Goal: Check status: Check status

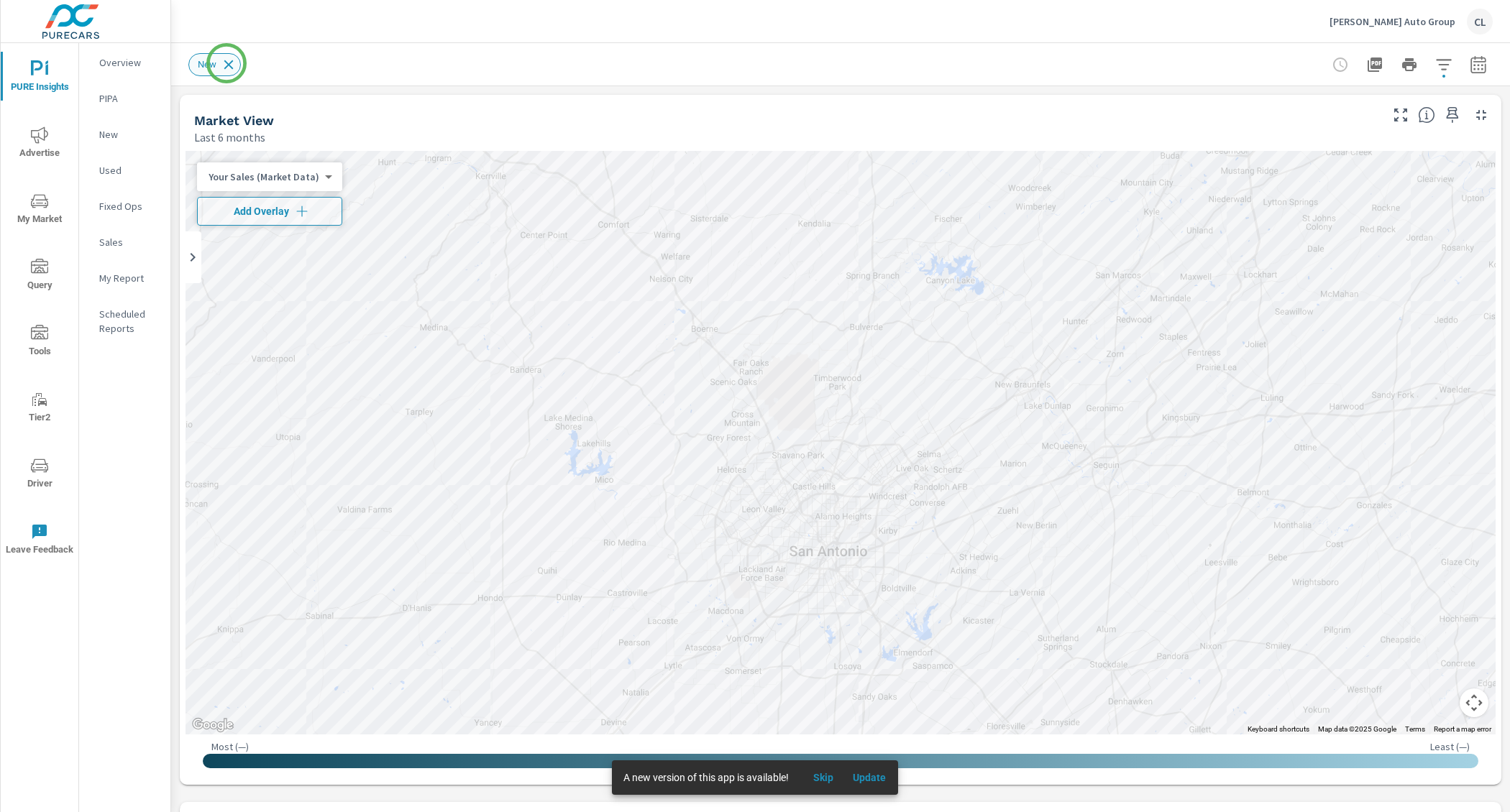
click at [226, 63] on icon at bounding box center [229, 65] width 16 height 16
click at [46, 205] on icon "nav menu" at bounding box center [39, 201] width 17 height 14
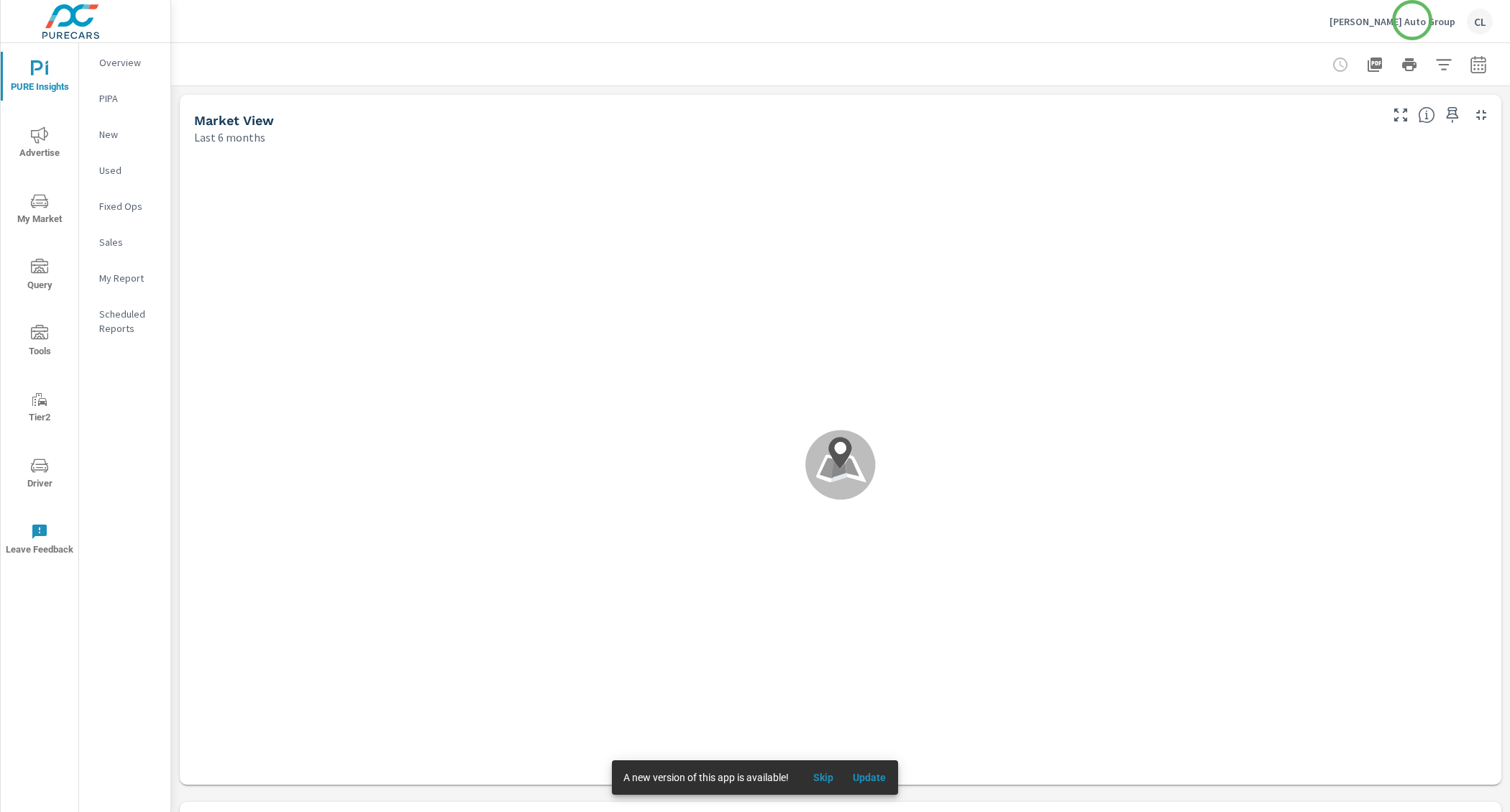
click at [1412, 20] on p "Cavender Auto Group" at bounding box center [1392, 21] width 126 height 13
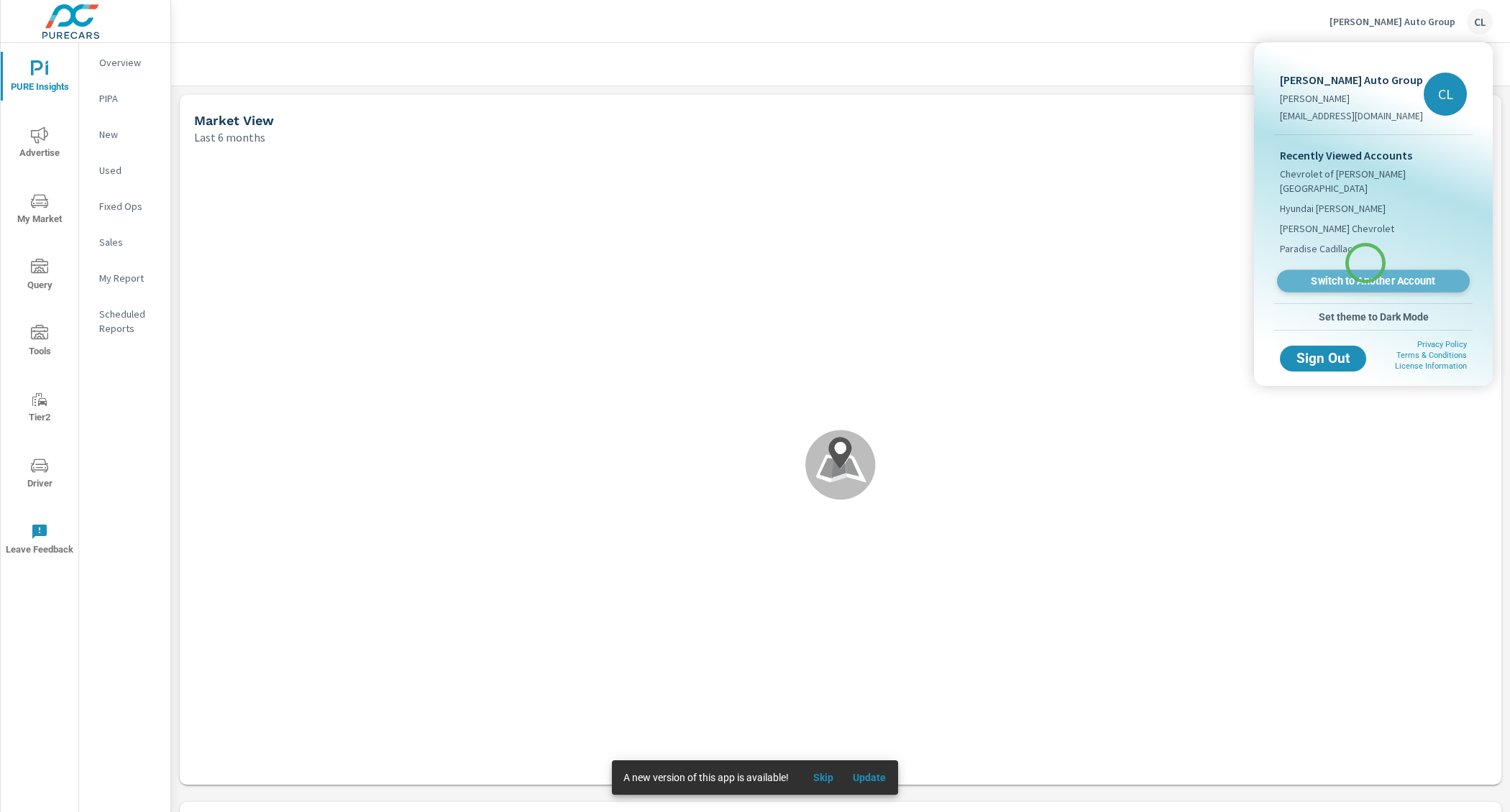
click at [1365, 275] on span "Switch to Another Account" at bounding box center [1372, 282] width 176 height 14
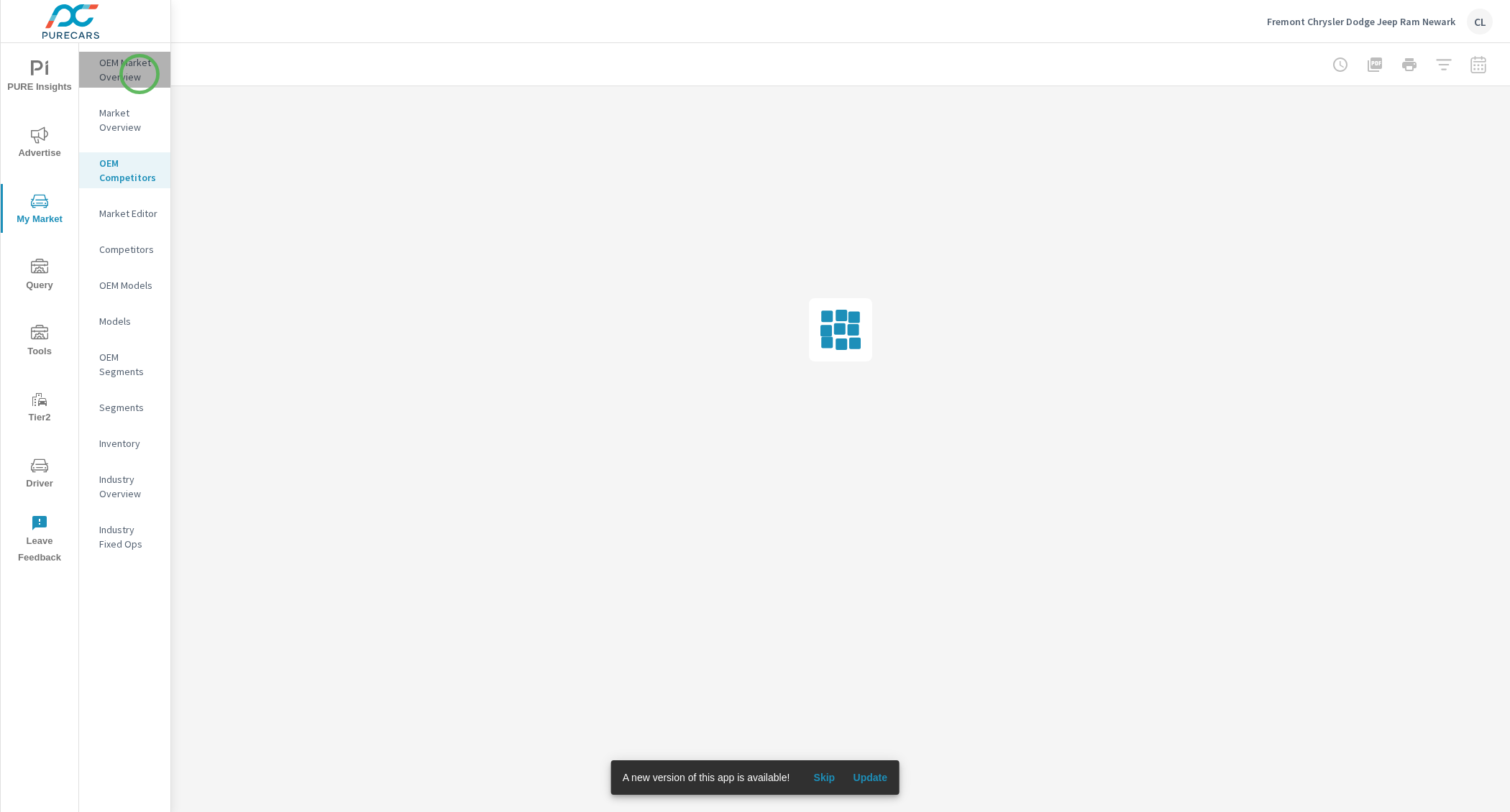
click at [140, 74] on p "OEM Market Overview" at bounding box center [130, 70] width 60 height 29
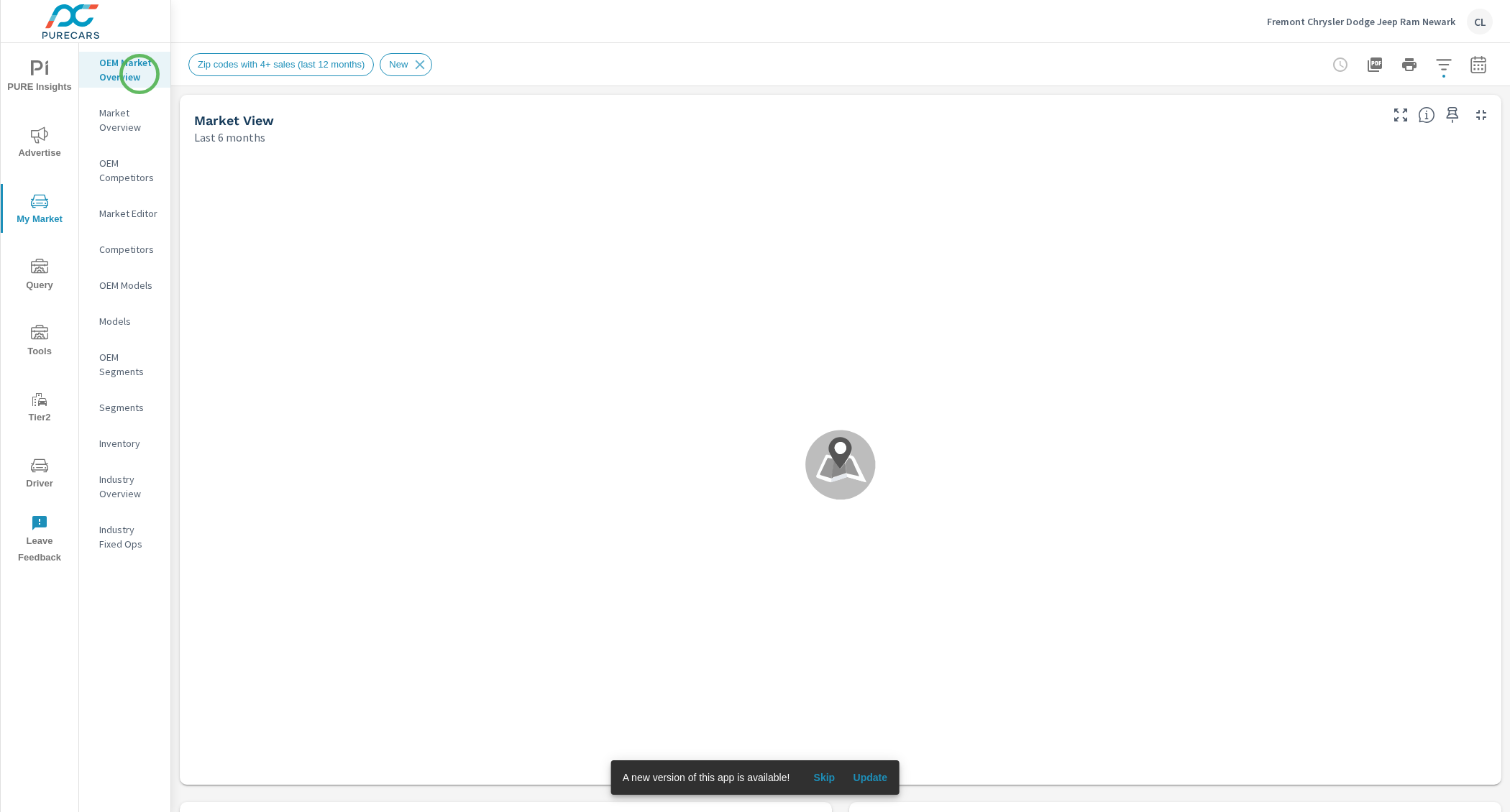
scroll to position [1, 0]
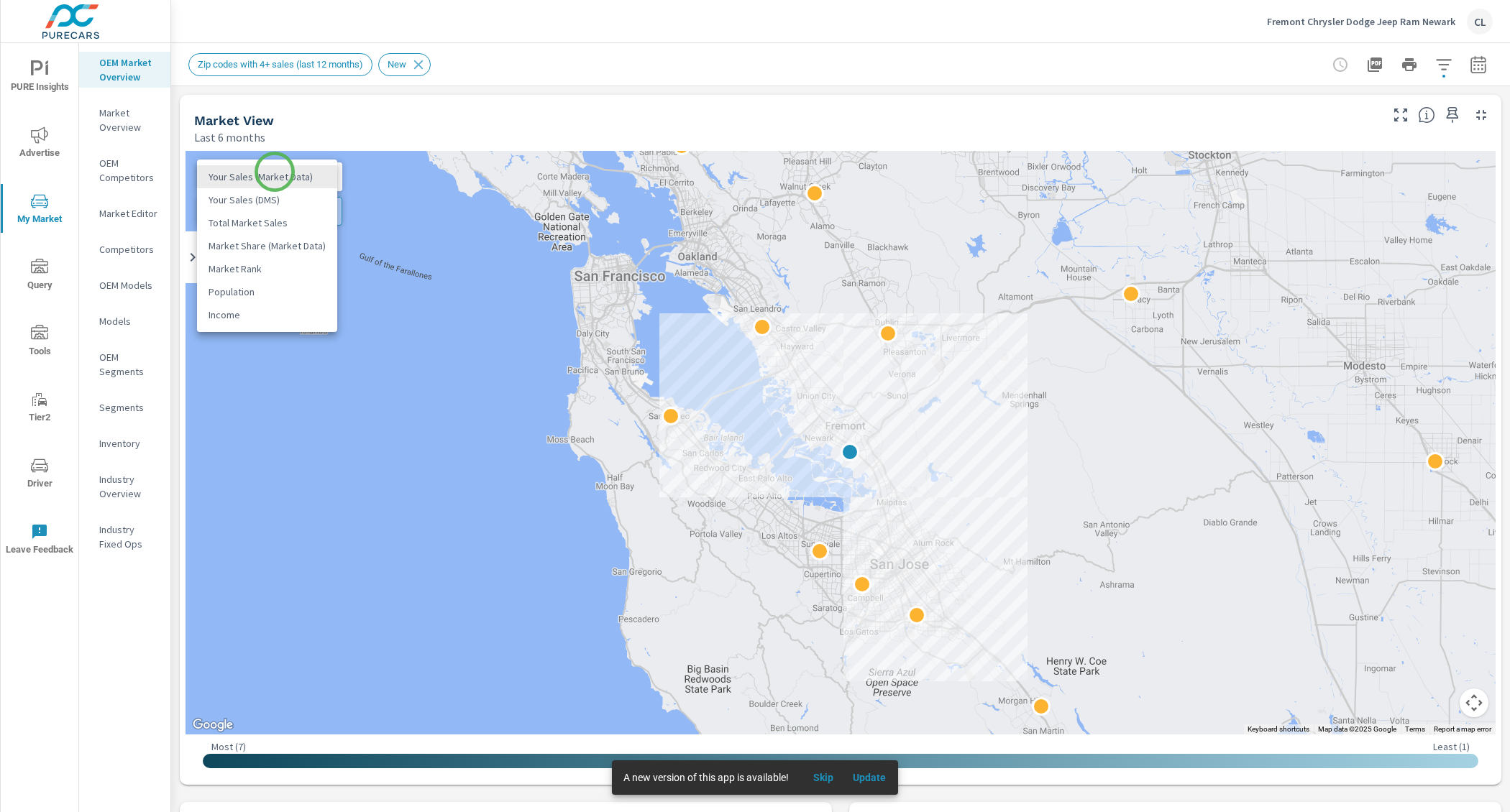
click at [275, 171] on body "PURE Insights Advertise My Market Query Tools Tier2 Driver Leave Feedback OEM M…" at bounding box center [755, 406] width 1510 height 812
click at [269, 216] on li "Total Market Sales" at bounding box center [267, 222] width 141 height 23
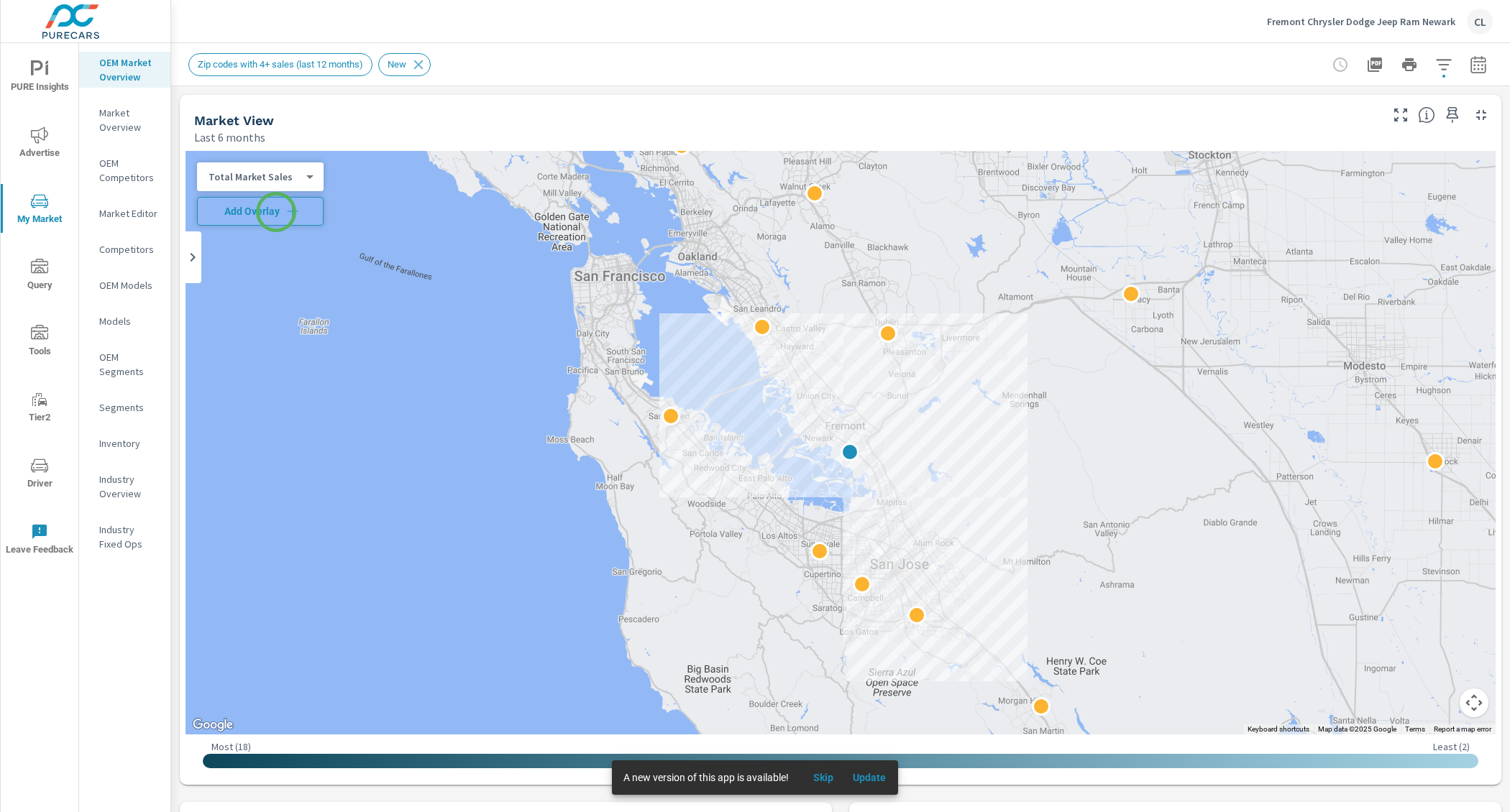
click at [276, 212] on span "Add Overlay" at bounding box center [260, 211] width 114 height 14
click at [1435, 68] on icon "button" at bounding box center [1443, 64] width 17 height 17
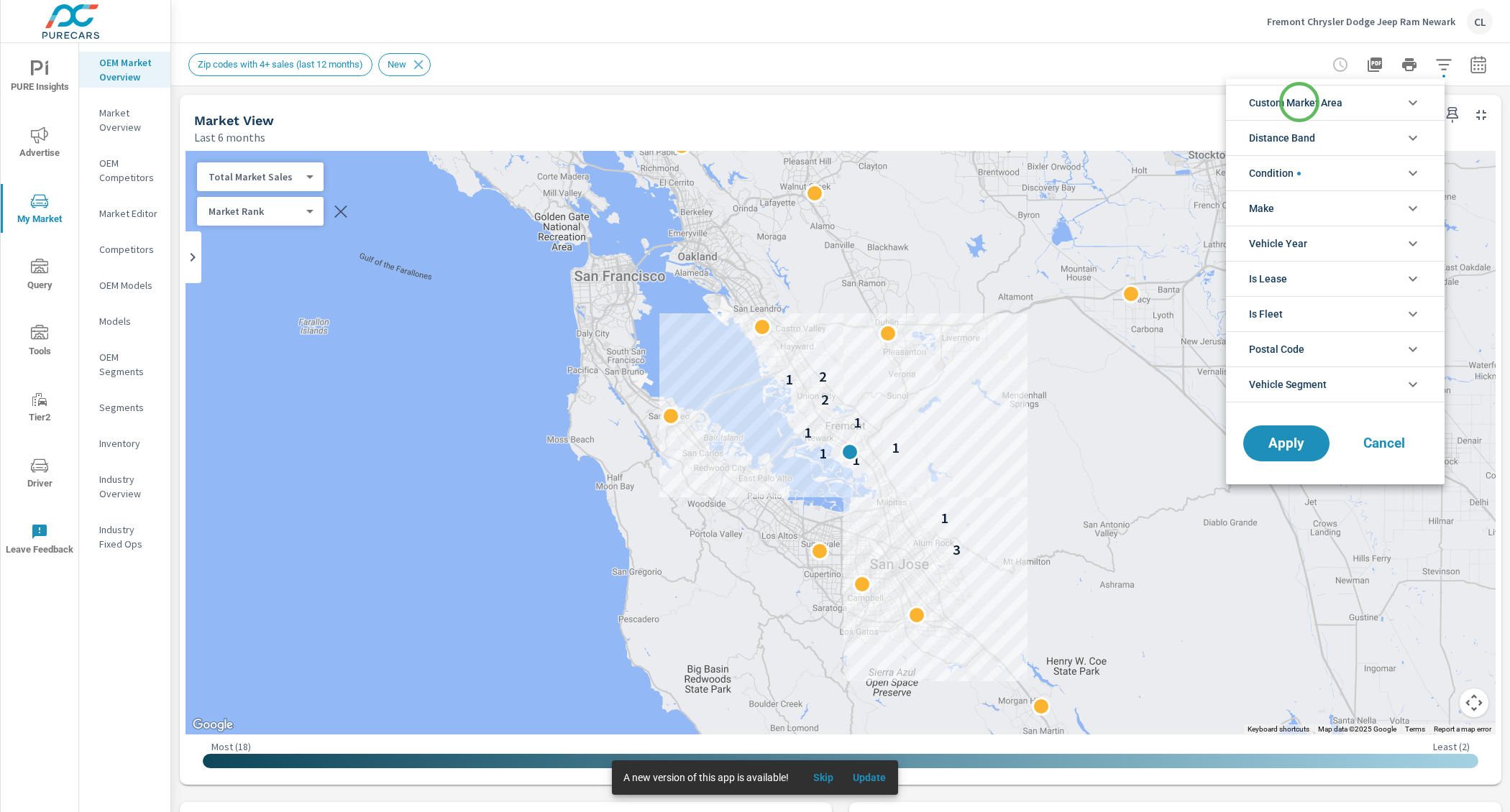
click at [1300, 102] on span "Custom Market Area" at bounding box center [1296, 103] width 94 height 35
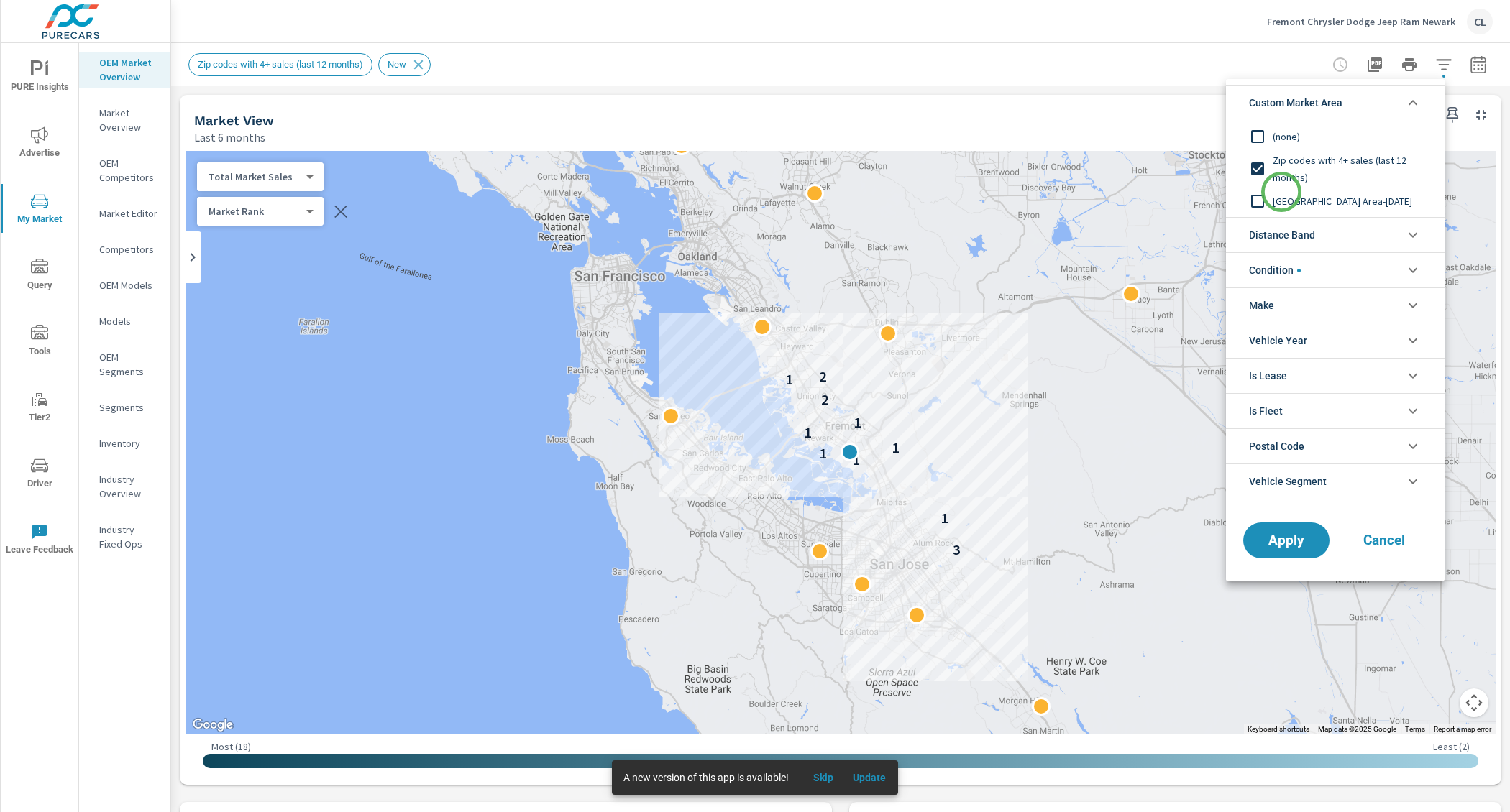
click at [1281, 195] on span "[GEOGRAPHIC_DATA] Area-[DATE]" at bounding box center [1352, 200] width 157 height 17
click at [1340, 226] on li "Distance Band" at bounding box center [1335, 234] width 218 height 35
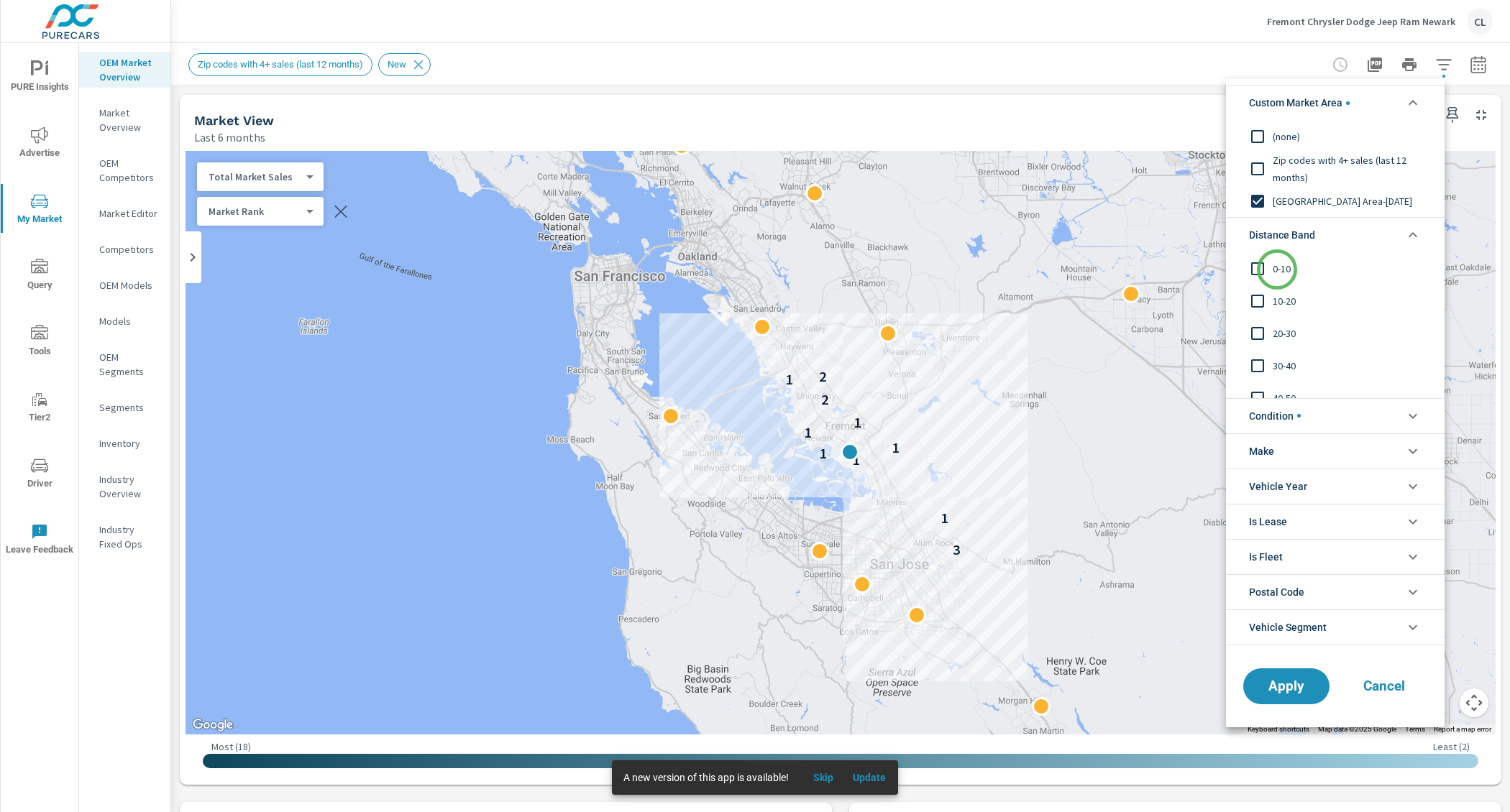
click at [1278, 270] on span "0-10" at bounding box center [1352, 268] width 157 height 17
click at [1298, 680] on span "Apply" at bounding box center [1286, 686] width 59 height 14
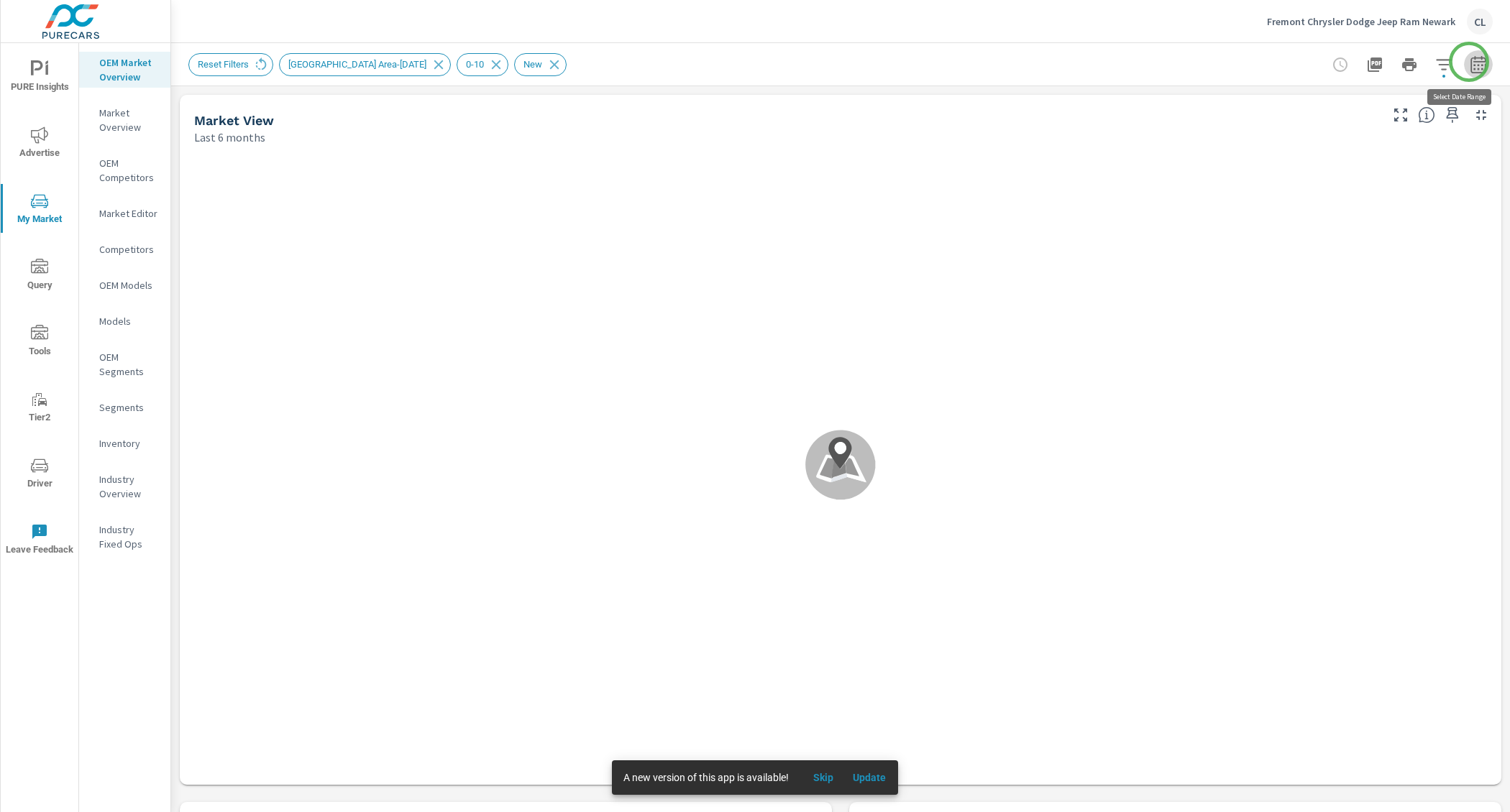
click at [1470, 62] on icon "button" at bounding box center [1478, 64] width 17 height 17
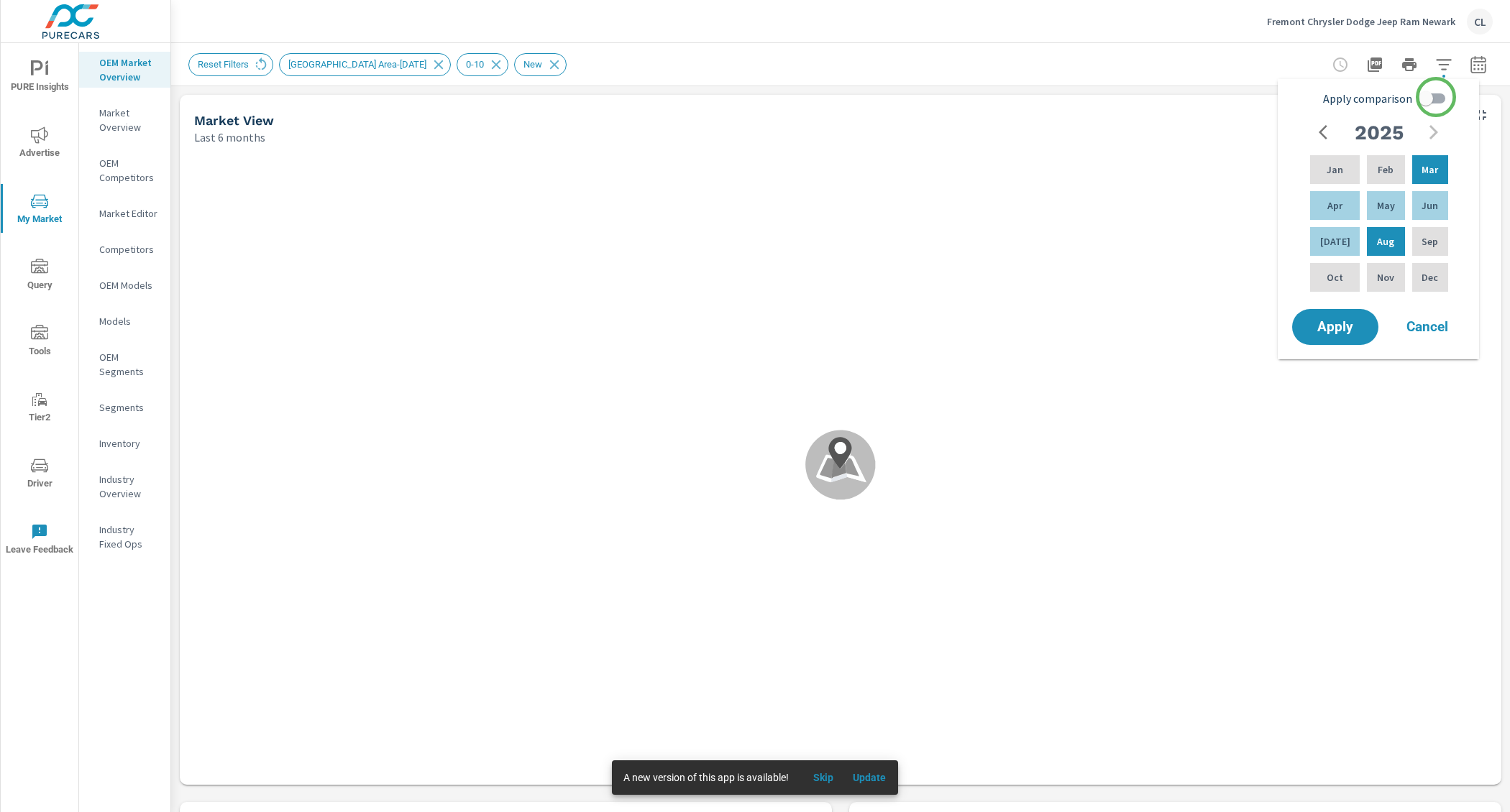
click at [1437, 95] on input "Apply comparison" at bounding box center [1426, 98] width 82 height 27
checkbox input "true"
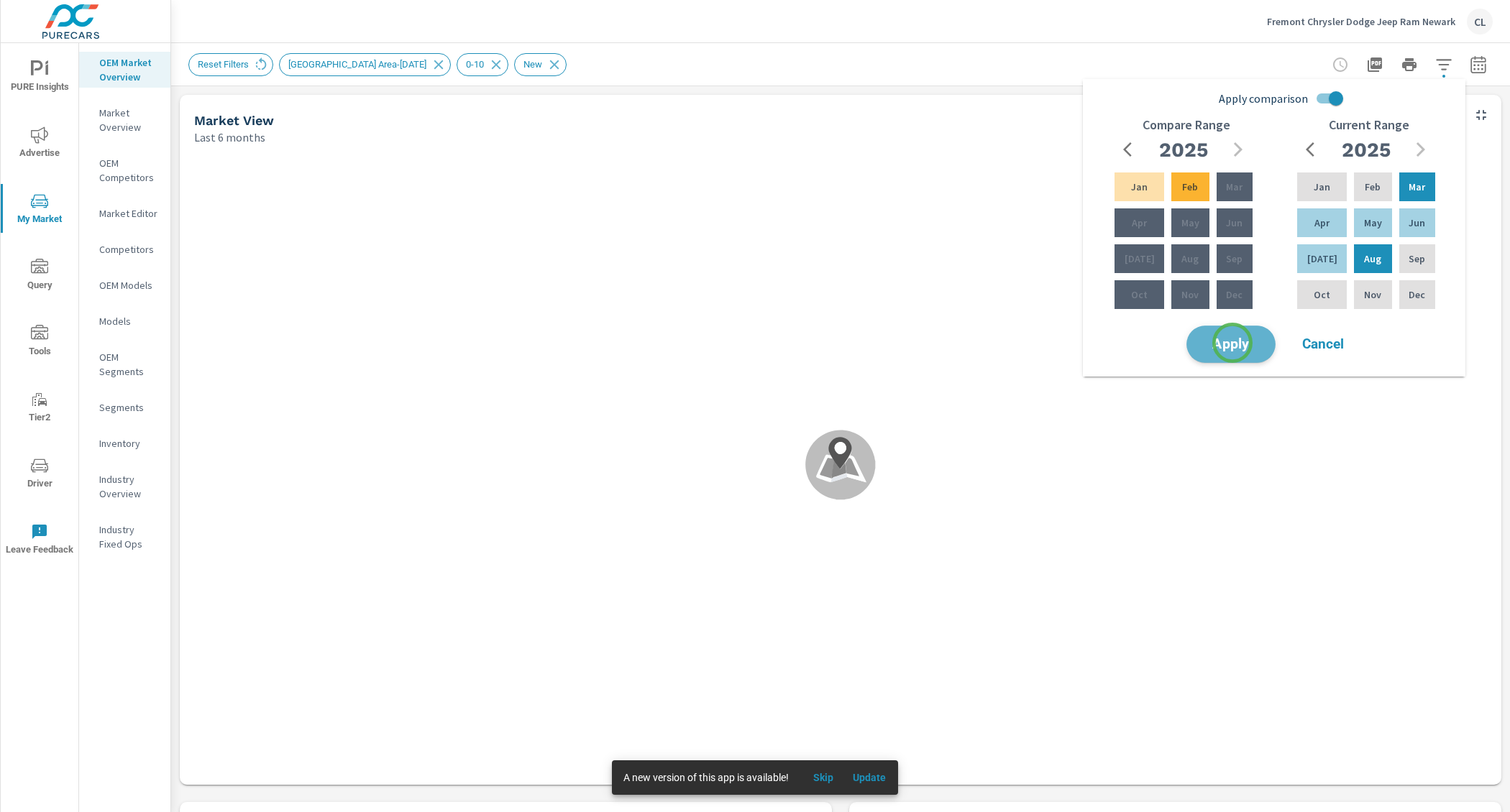
click at [1233, 343] on span "Apply" at bounding box center [1231, 345] width 59 height 14
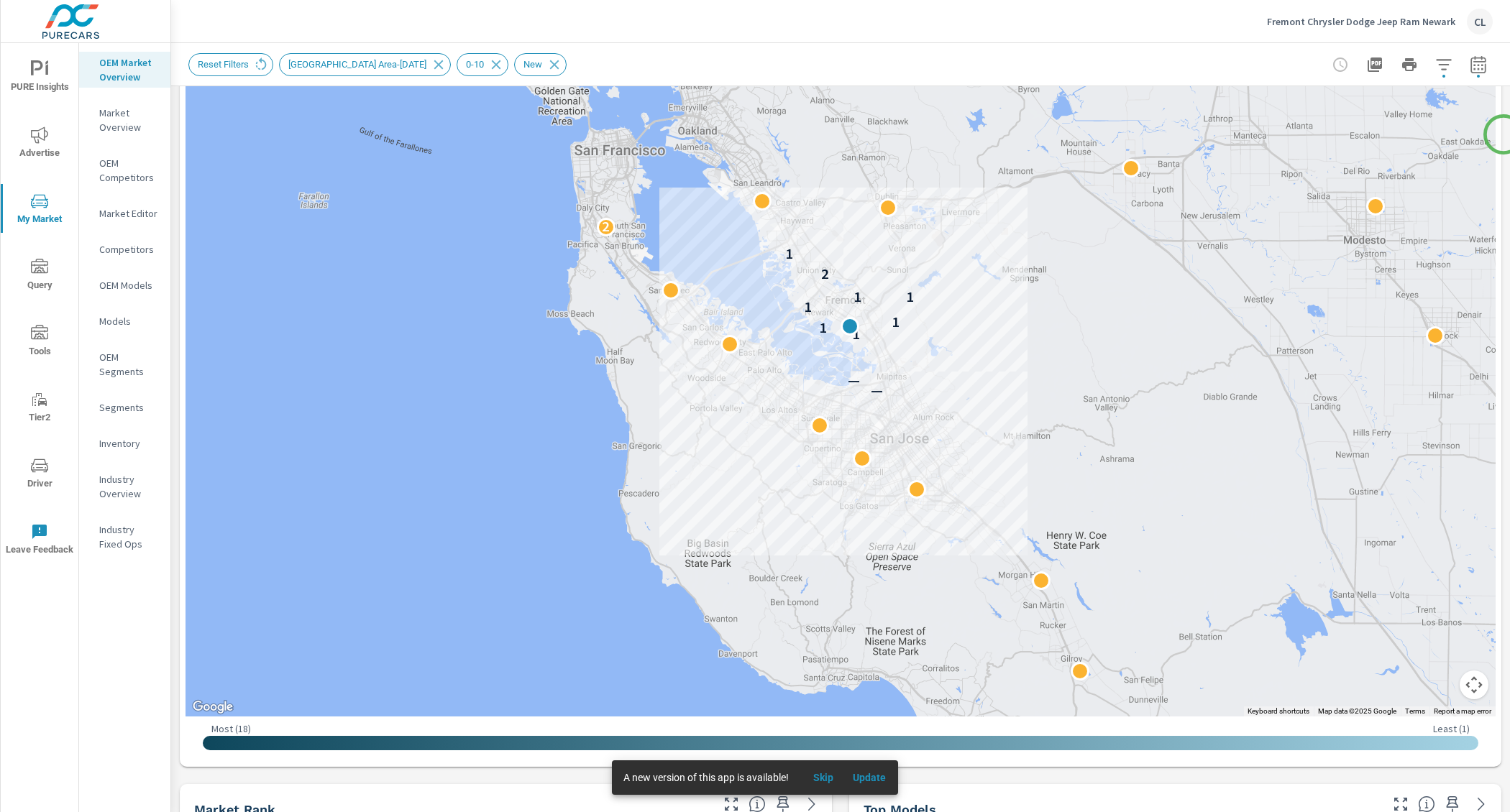
scroll to position [236, 0]
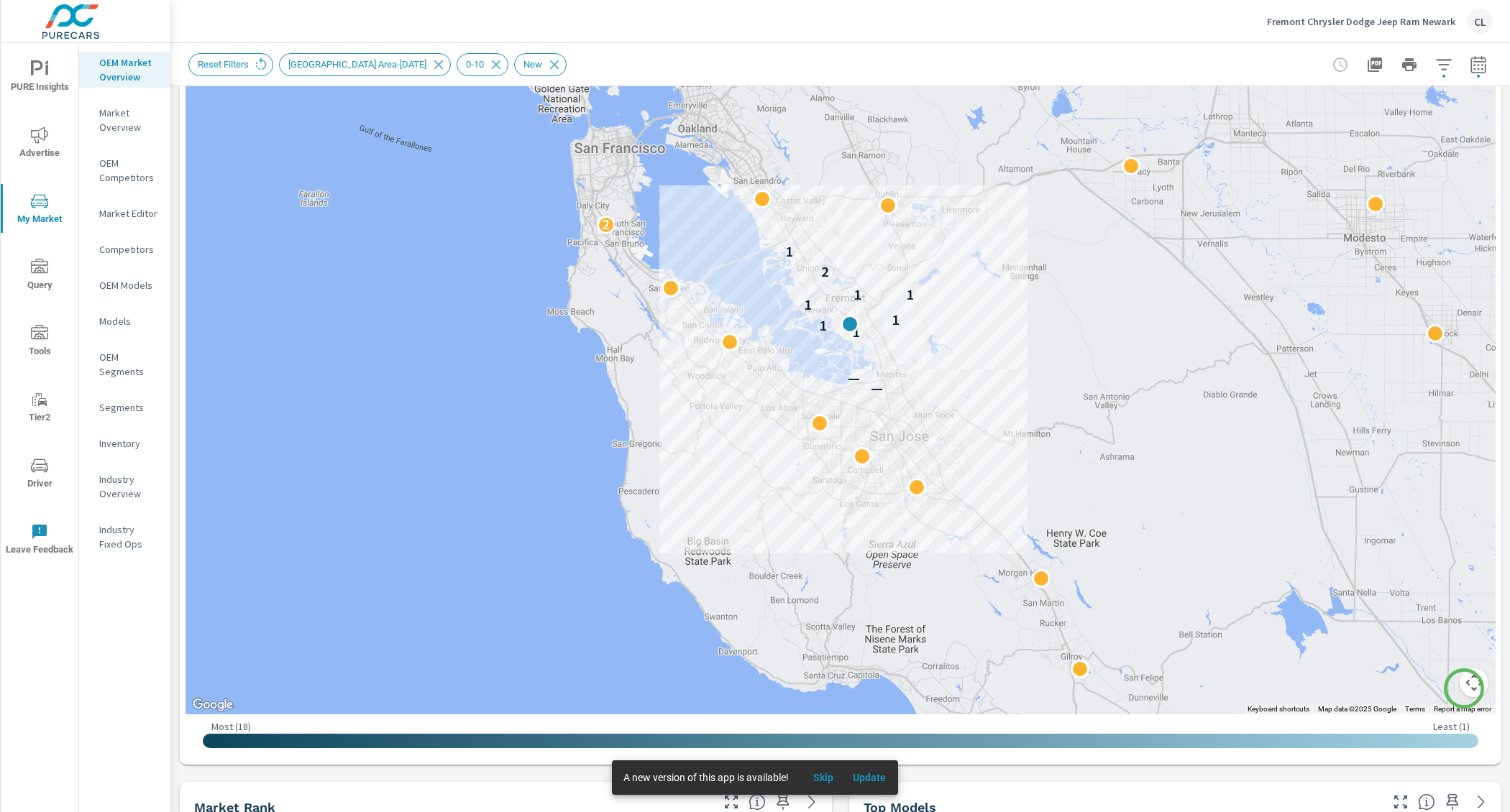
click at [1464, 688] on button "Map camera controls" at bounding box center [1474, 682] width 29 height 29
click at [1424, 610] on button "Zoom in" at bounding box center [1438, 611] width 29 height 29
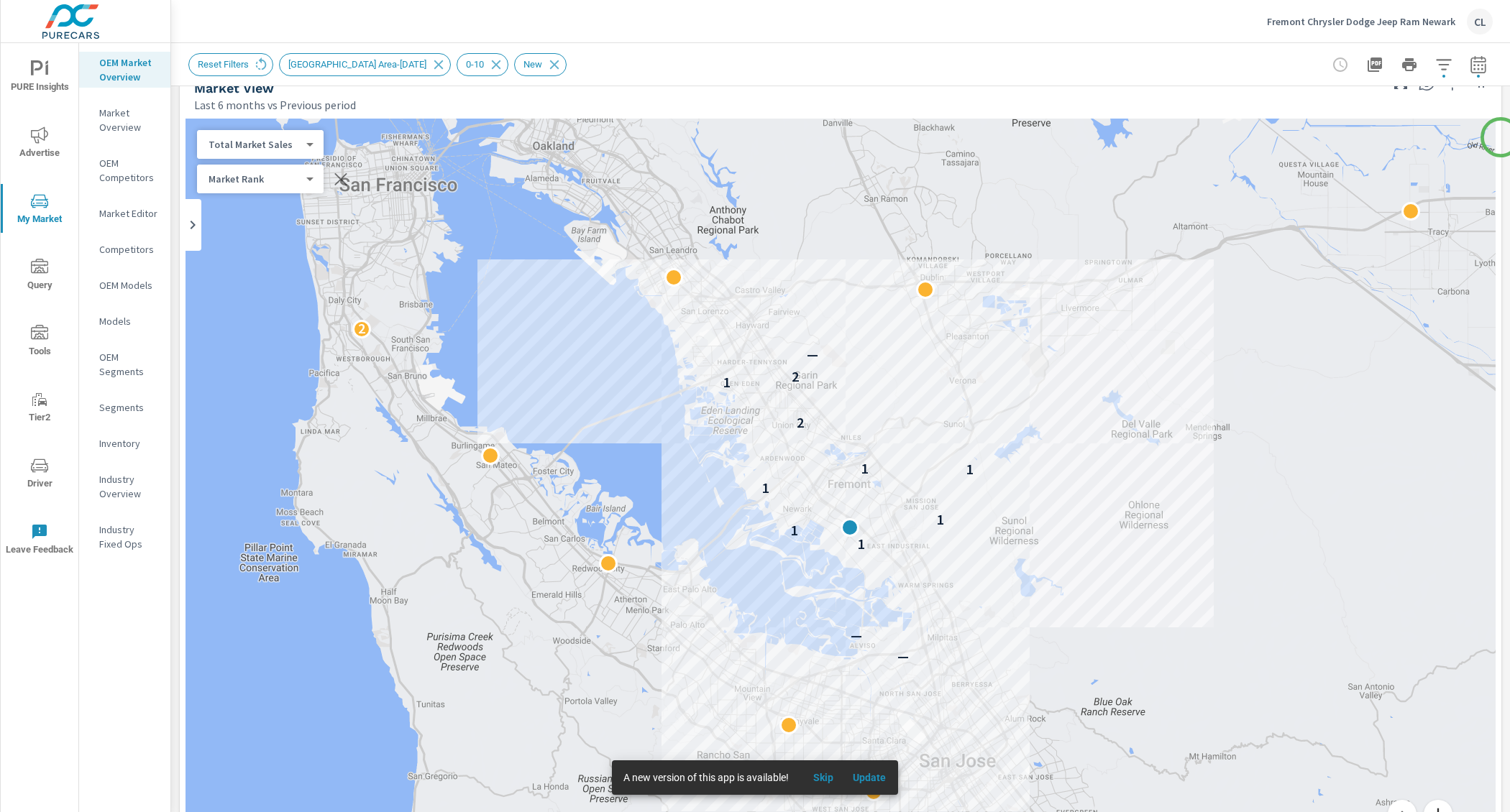
scroll to position [17, 0]
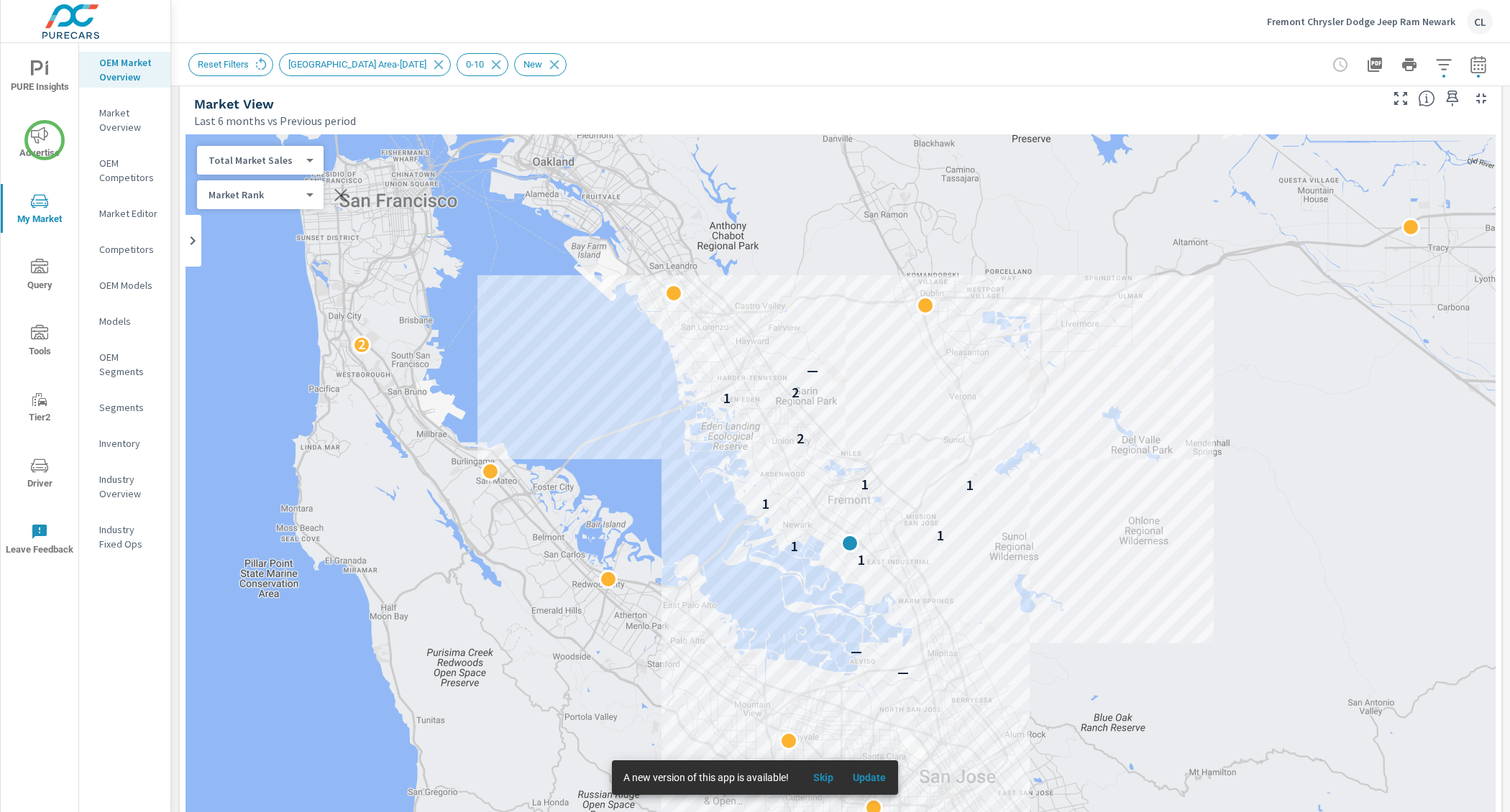
click at [45, 140] on icon "nav menu" at bounding box center [39, 135] width 17 height 17
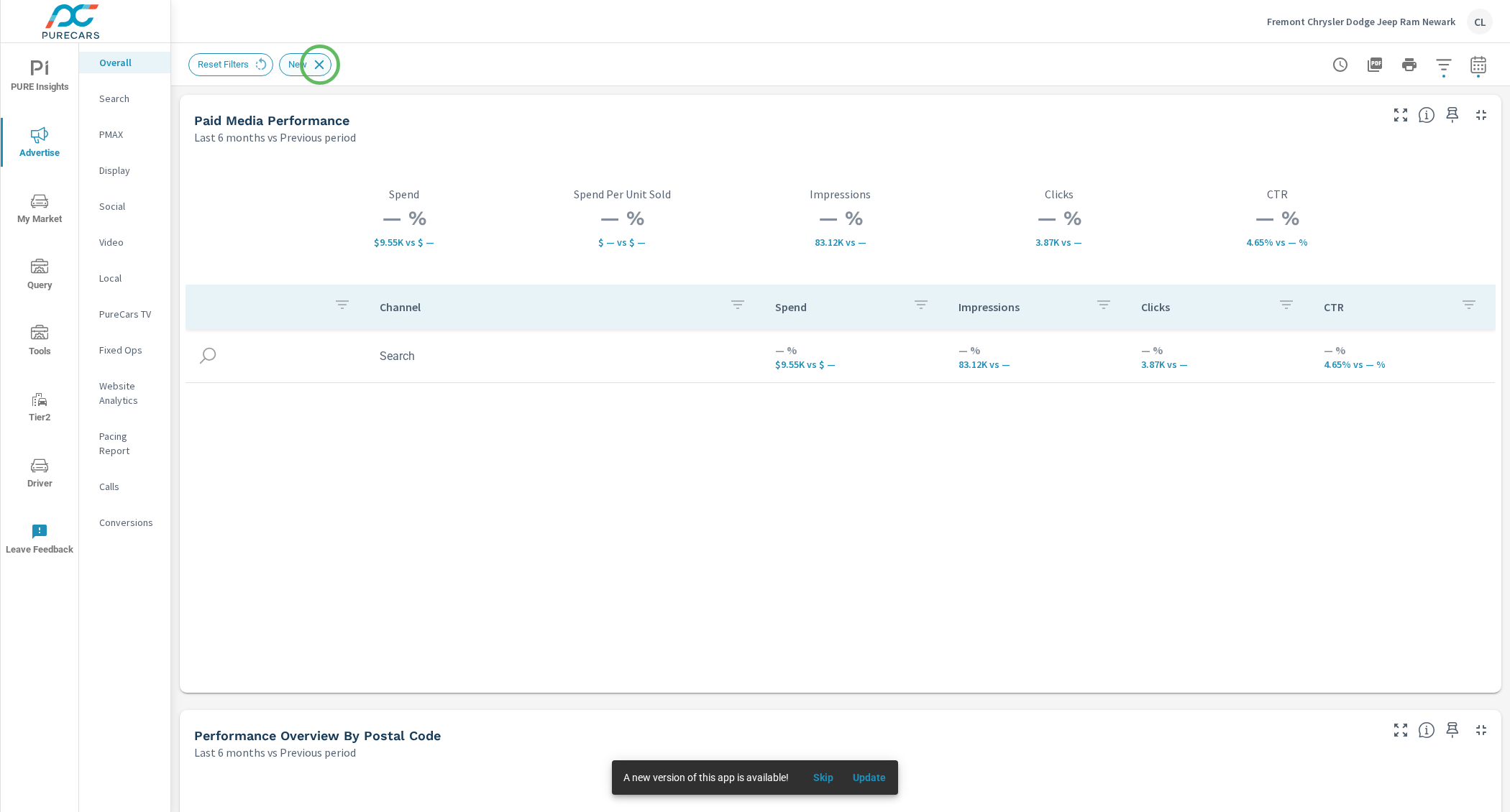
click at [320, 65] on icon at bounding box center [319, 65] width 16 height 16
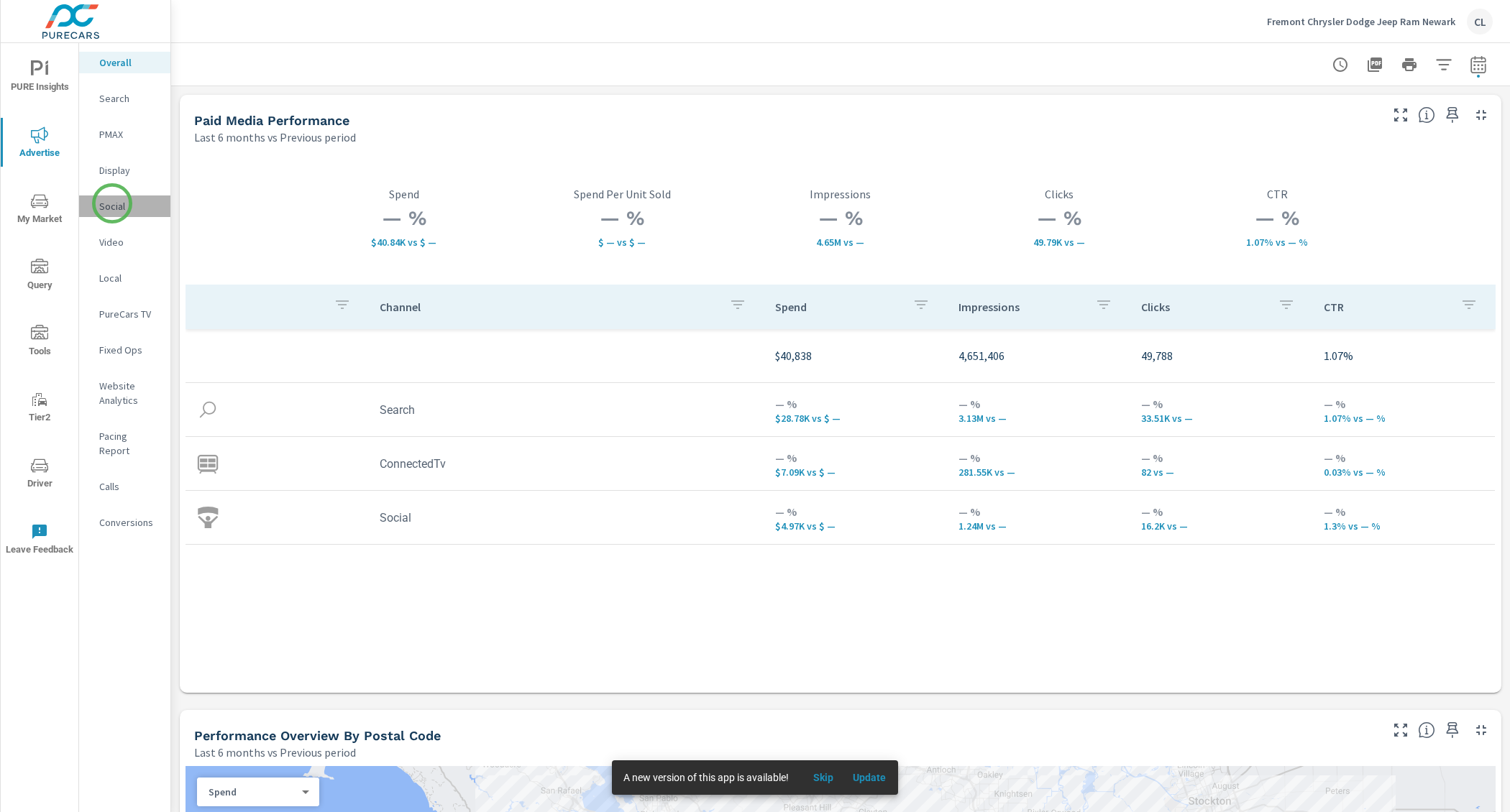
click at [113, 203] on p "Social" at bounding box center [130, 206] width 60 height 14
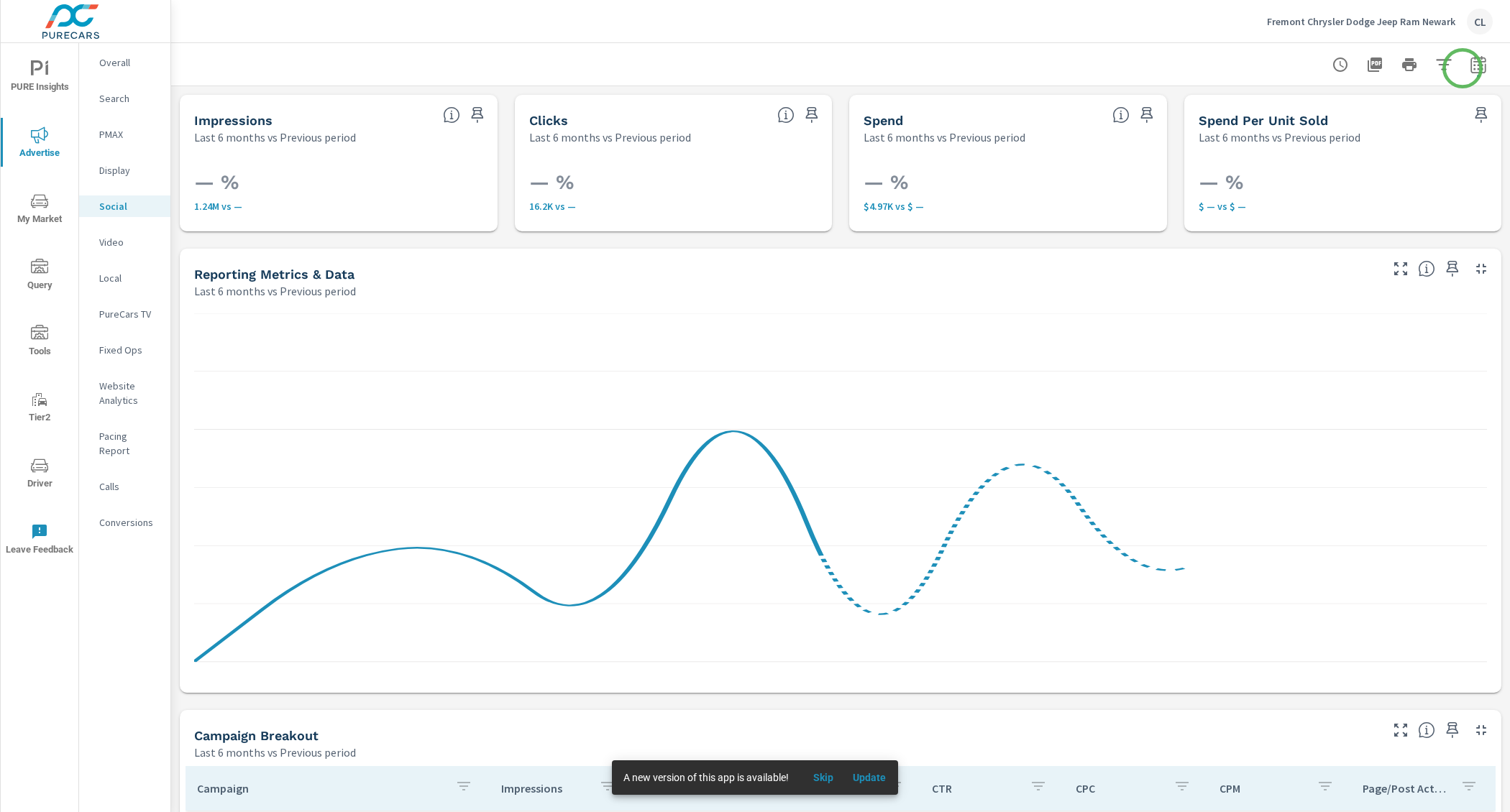
click at [1470, 62] on icon "button" at bounding box center [1478, 64] width 17 height 17
select select "Last 6 months"
select select "Previous period"
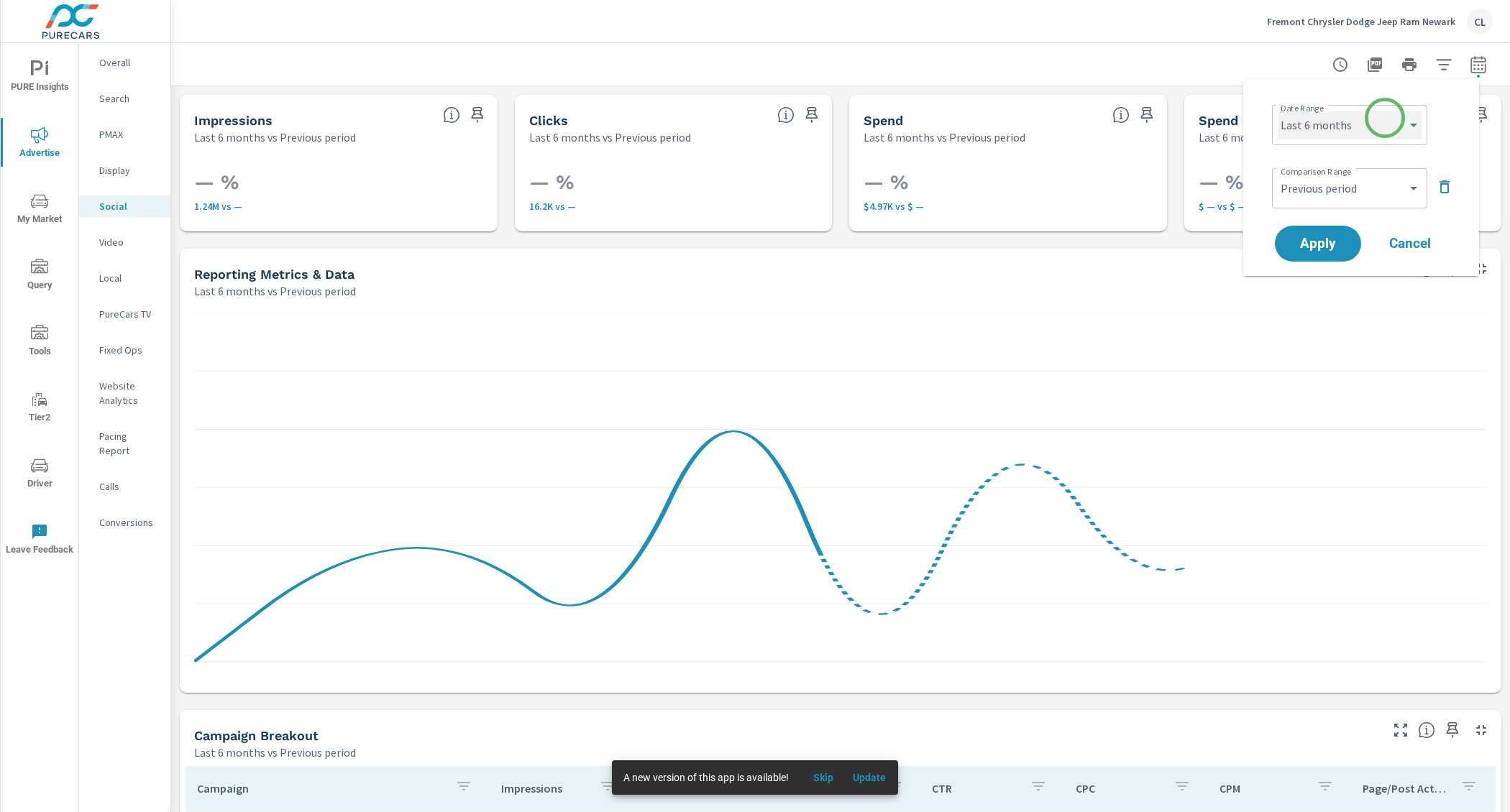
click at [1380, 123] on select "Custom [DATE] Last week Last 7 days Last 14 days Last 30 days Last 45 days Last…" at bounding box center [1350, 125] width 144 height 29
click at [1278, 111] on select "Custom [DATE] Last week Last 7 days Last 14 days Last 30 days Last 45 days Last…" at bounding box center [1350, 125] width 144 height 29
select select "Last 14 days"
click at [1327, 248] on span "Apply" at bounding box center [1318, 244] width 59 height 14
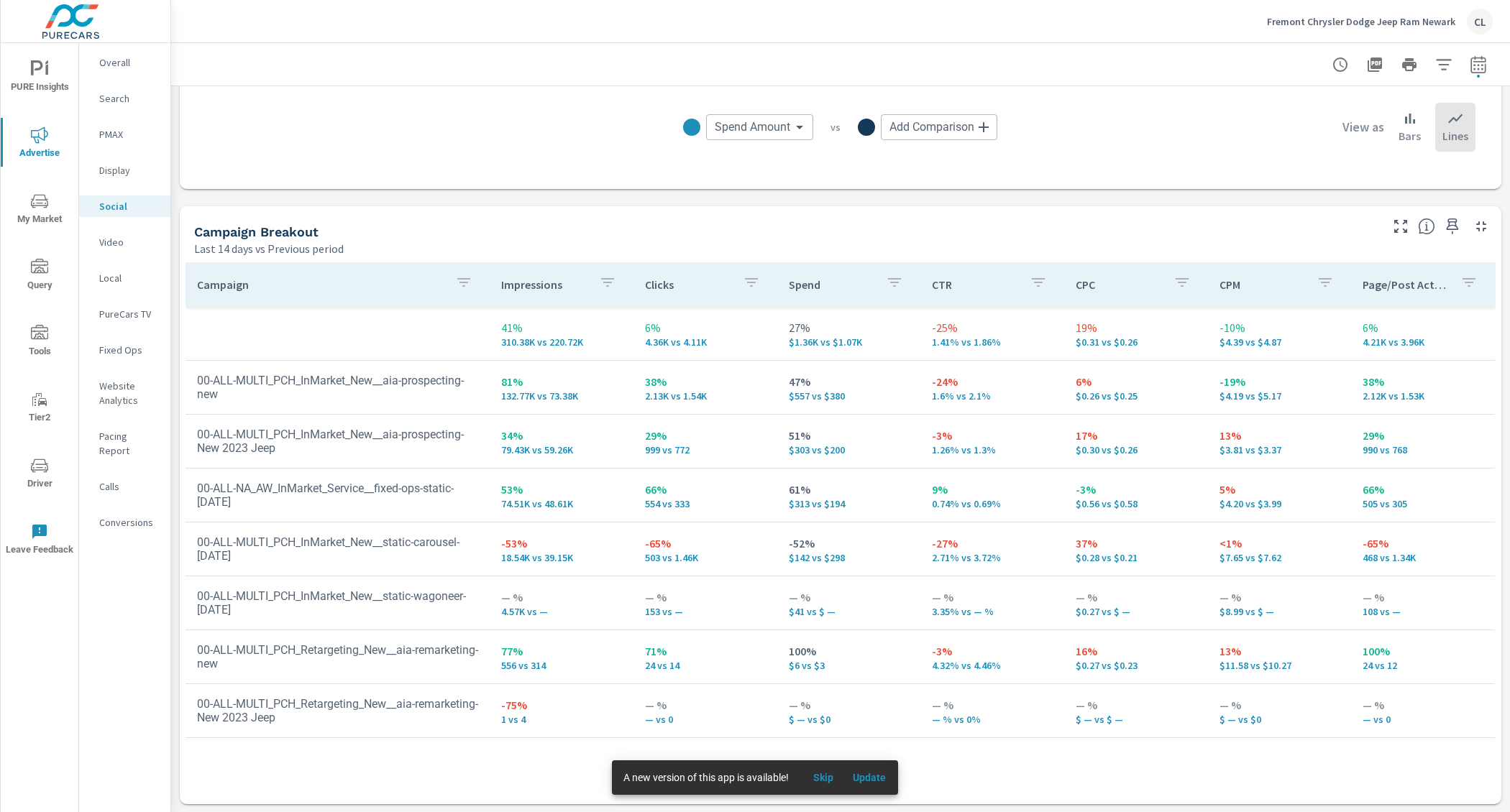
scroll to position [505, 0]
